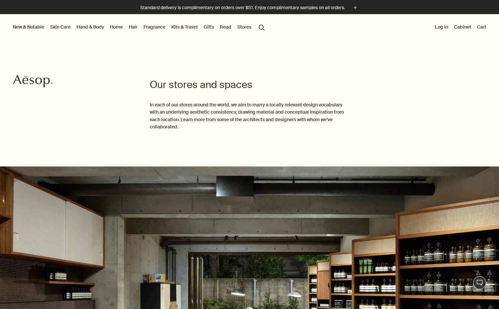
click at [98, 30] on link "Hand & Body" at bounding box center [90, 27] width 30 height 9
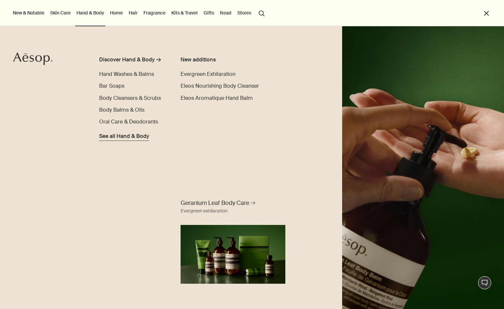
click at [103, 135] on span "See all Hand & Body" at bounding box center [124, 136] width 50 height 8
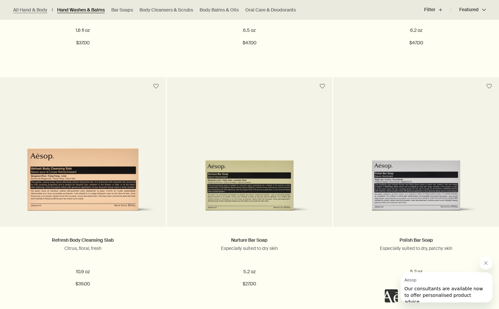
click at [92, 9] on link "Hand Washes & Balms" at bounding box center [81, 10] width 48 height 6
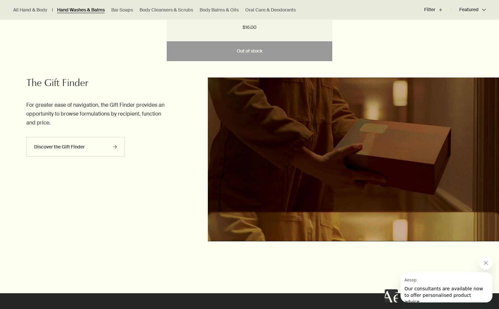
scroll to position [1608, 0]
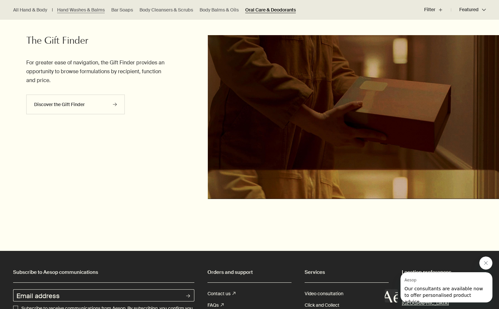
click at [275, 11] on link "Oral Care & Deodorants" at bounding box center [270, 10] width 51 height 6
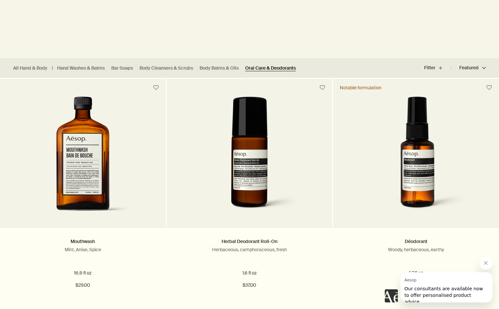
scroll to position [131, 0]
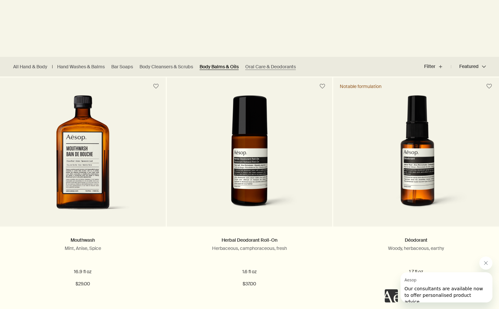
click at [215, 66] on link "Body Balms & Oils" at bounding box center [219, 67] width 39 height 6
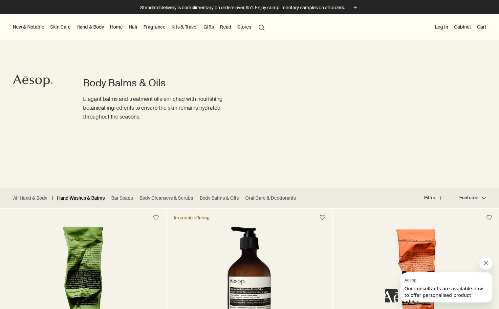
click at [76, 199] on link "Hand Washes & Balms" at bounding box center [81, 198] width 48 height 6
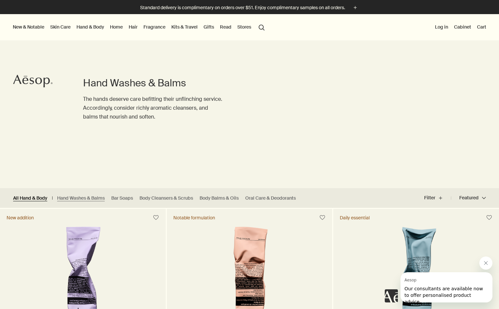
click at [41, 197] on link "All Hand & Body" at bounding box center [30, 198] width 34 height 6
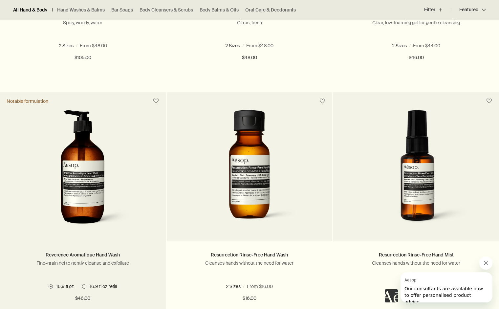
scroll to position [853, 0]
